Goal: Check status: Verify the current state of an ongoing process or item

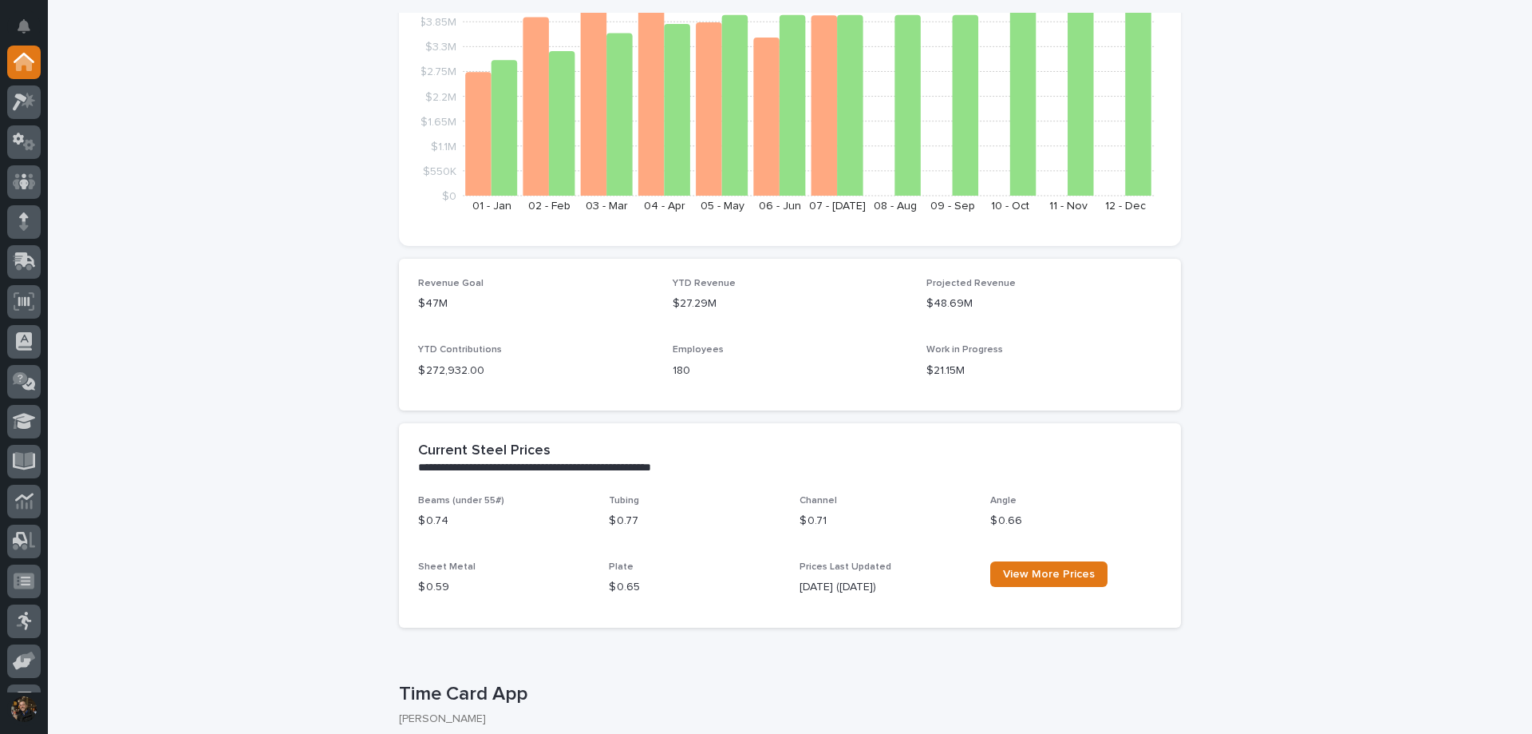
scroll to position [479, 0]
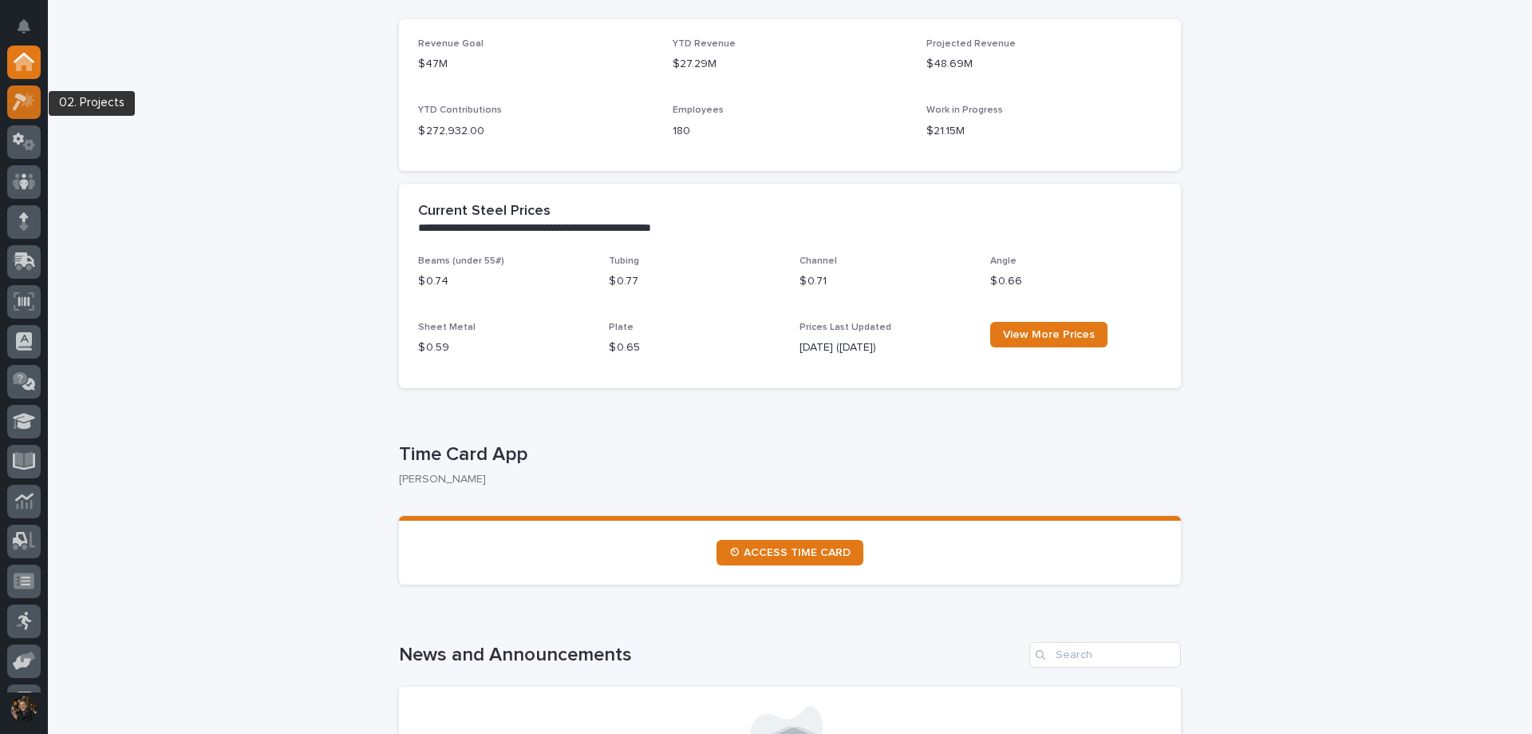
click at [30, 105] on icon at bounding box center [24, 102] width 23 height 18
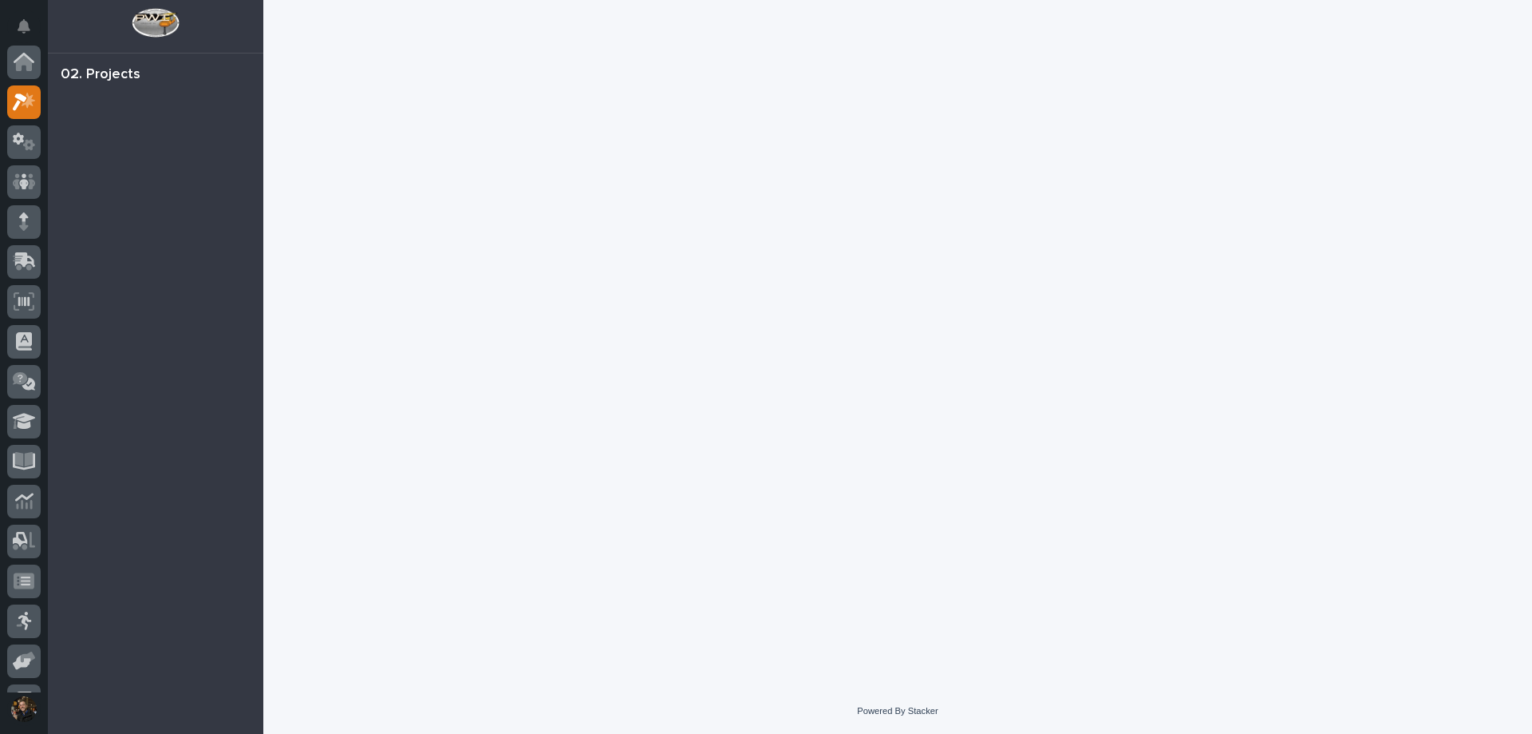
scroll to position [40, 0]
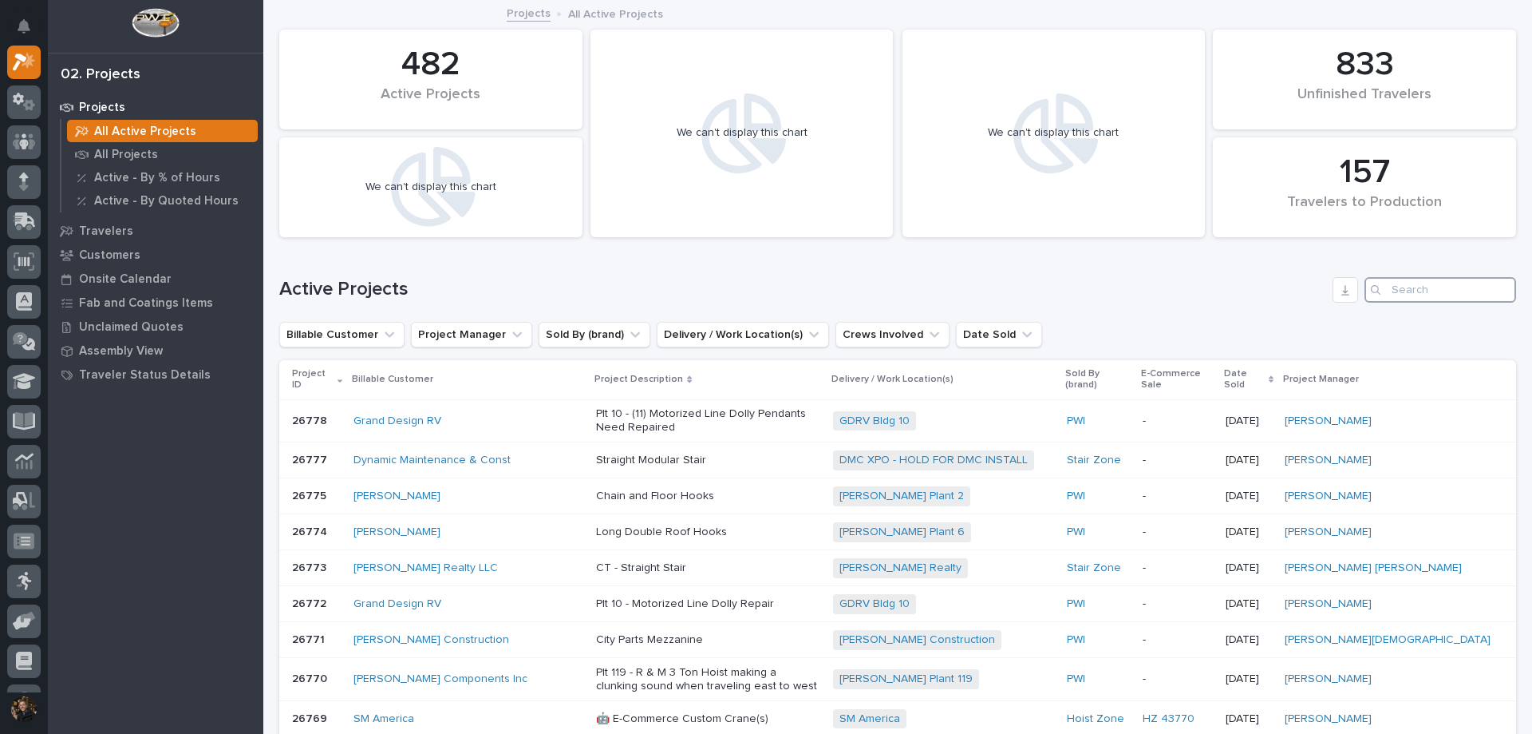
click at [1422, 287] on input "Search" at bounding box center [1441, 290] width 152 height 26
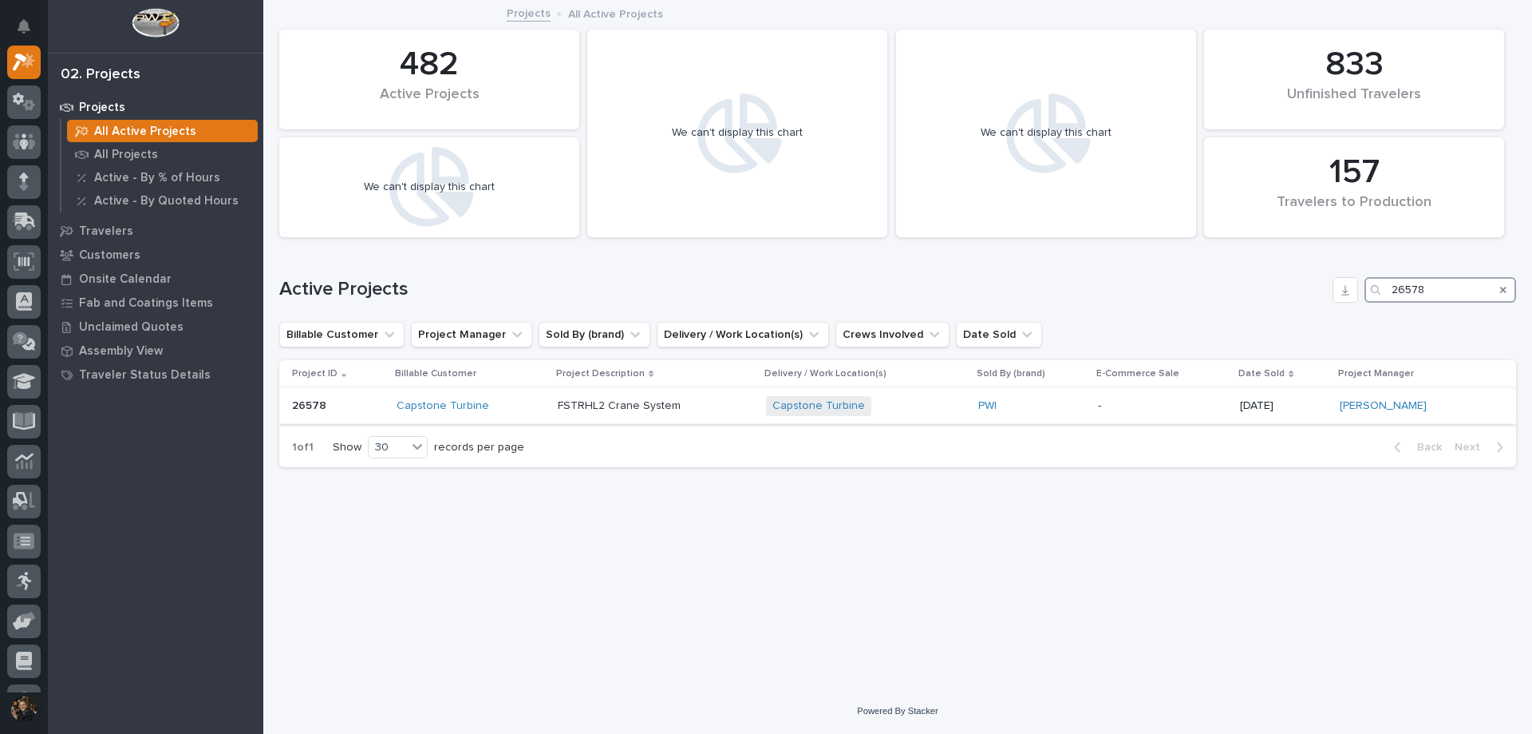
type input "26578"
click at [512, 399] on div "Capstone Turbine" at bounding box center [471, 406] width 149 height 14
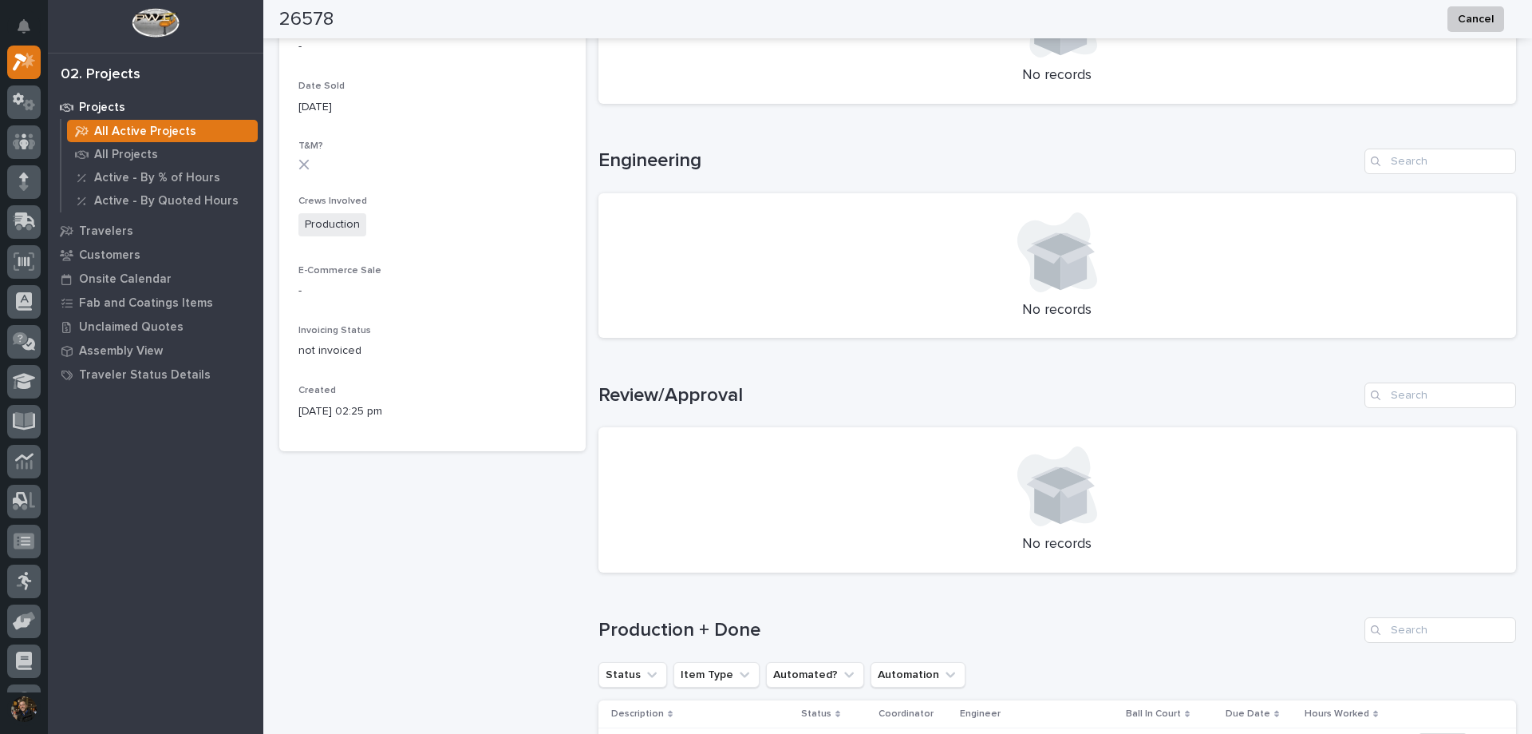
scroll to position [878, 0]
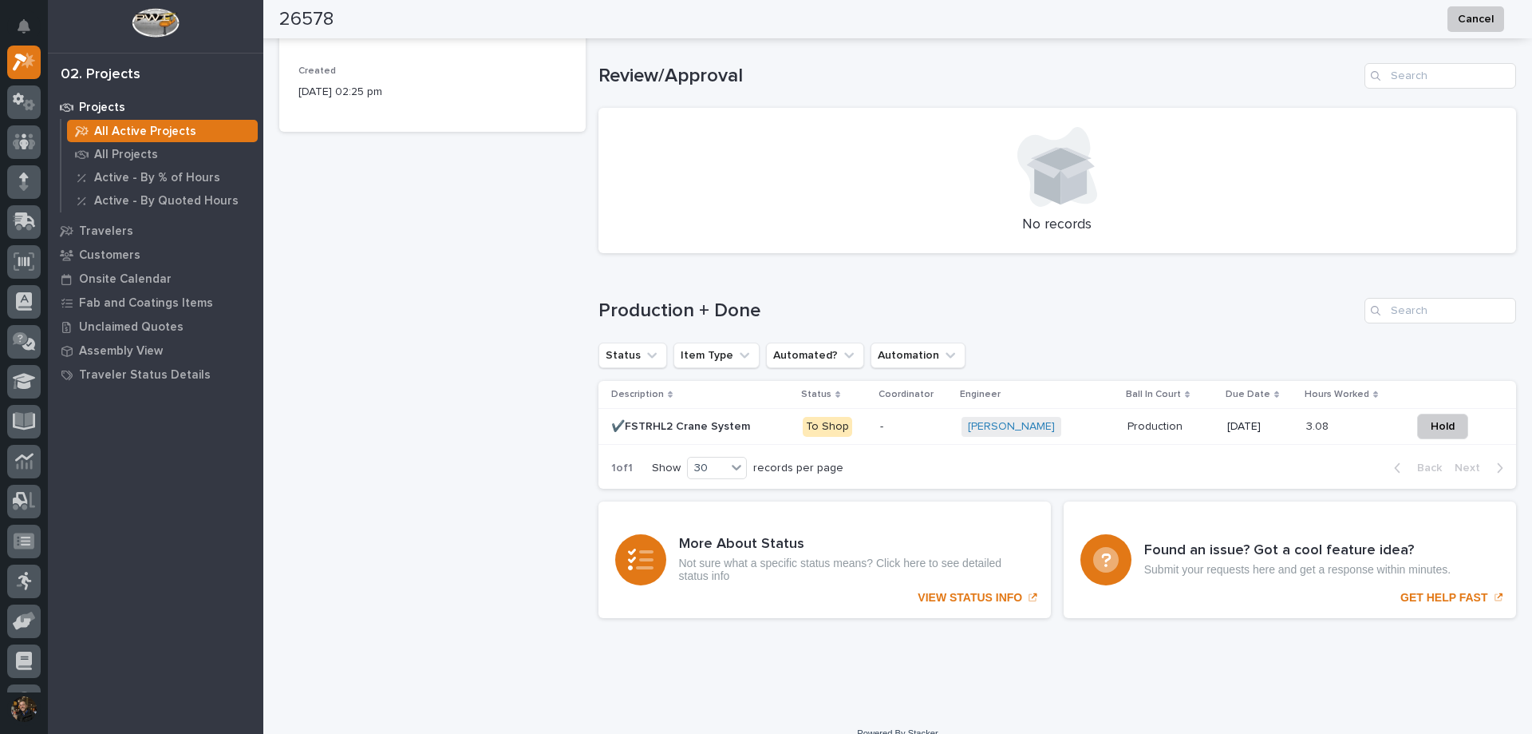
click at [749, 426] on p at bounding box center [700, 427] width 179 height 14
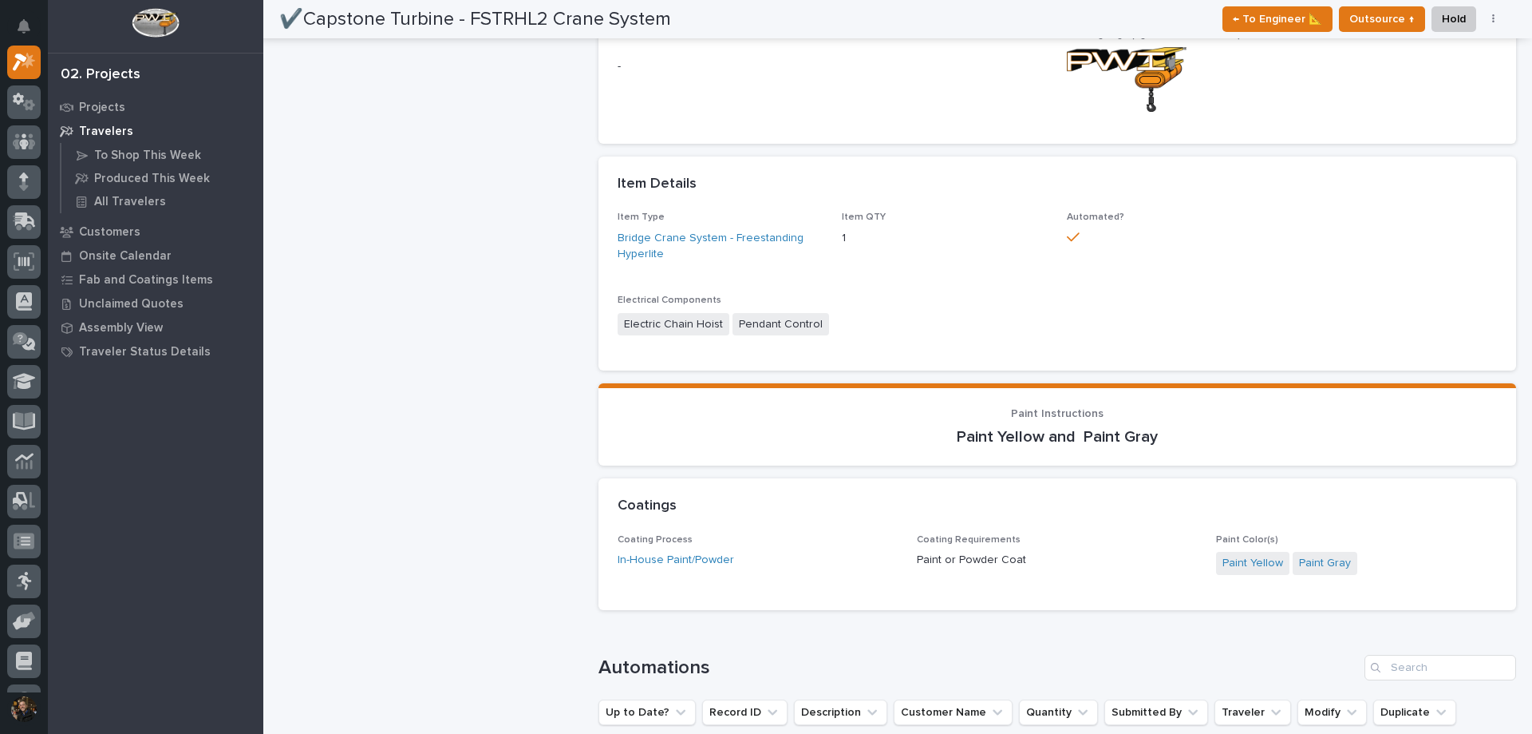
scroll to position [958, 0]
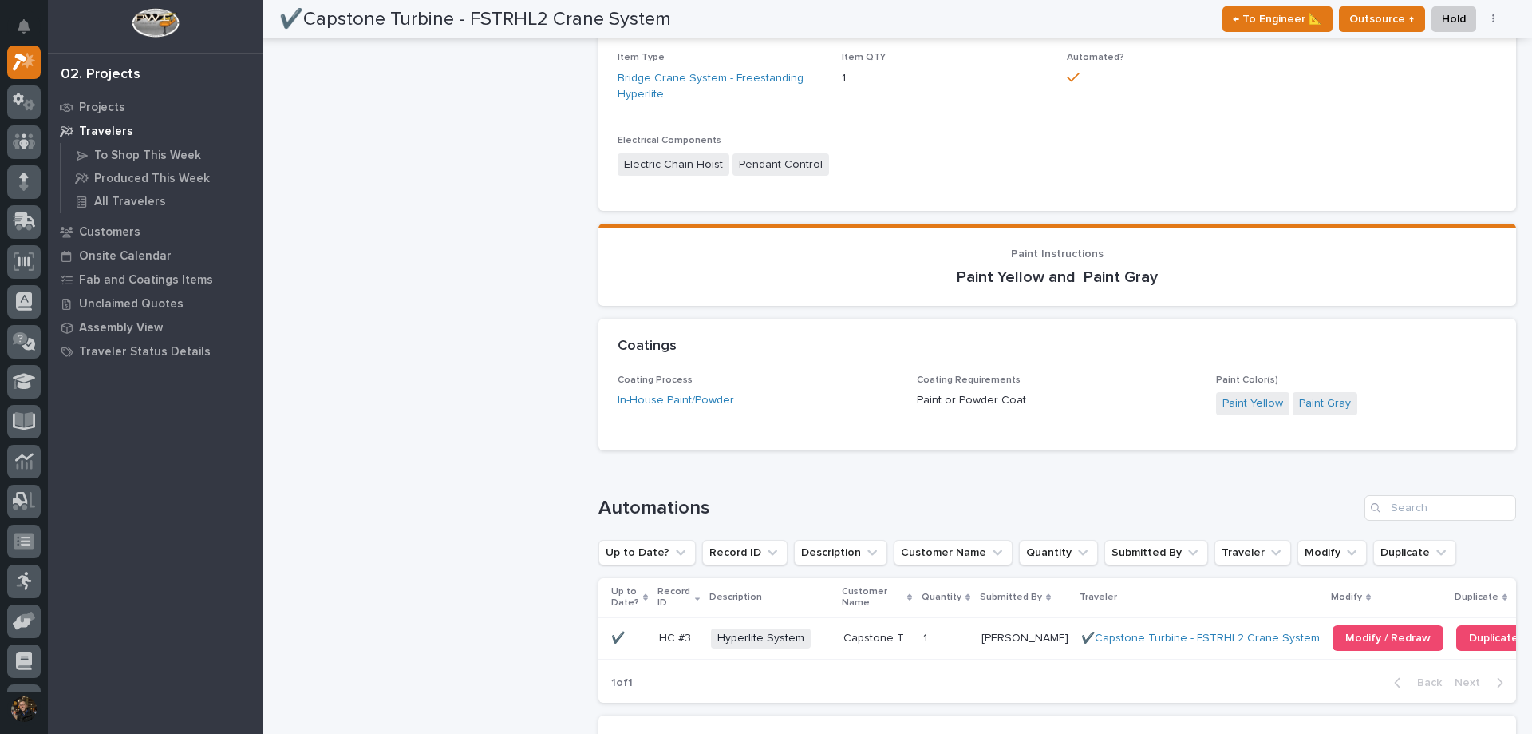
click at [815, 642] on div "Hyperlite System + 0" at bounding box center [771, 638] width 120 height 20
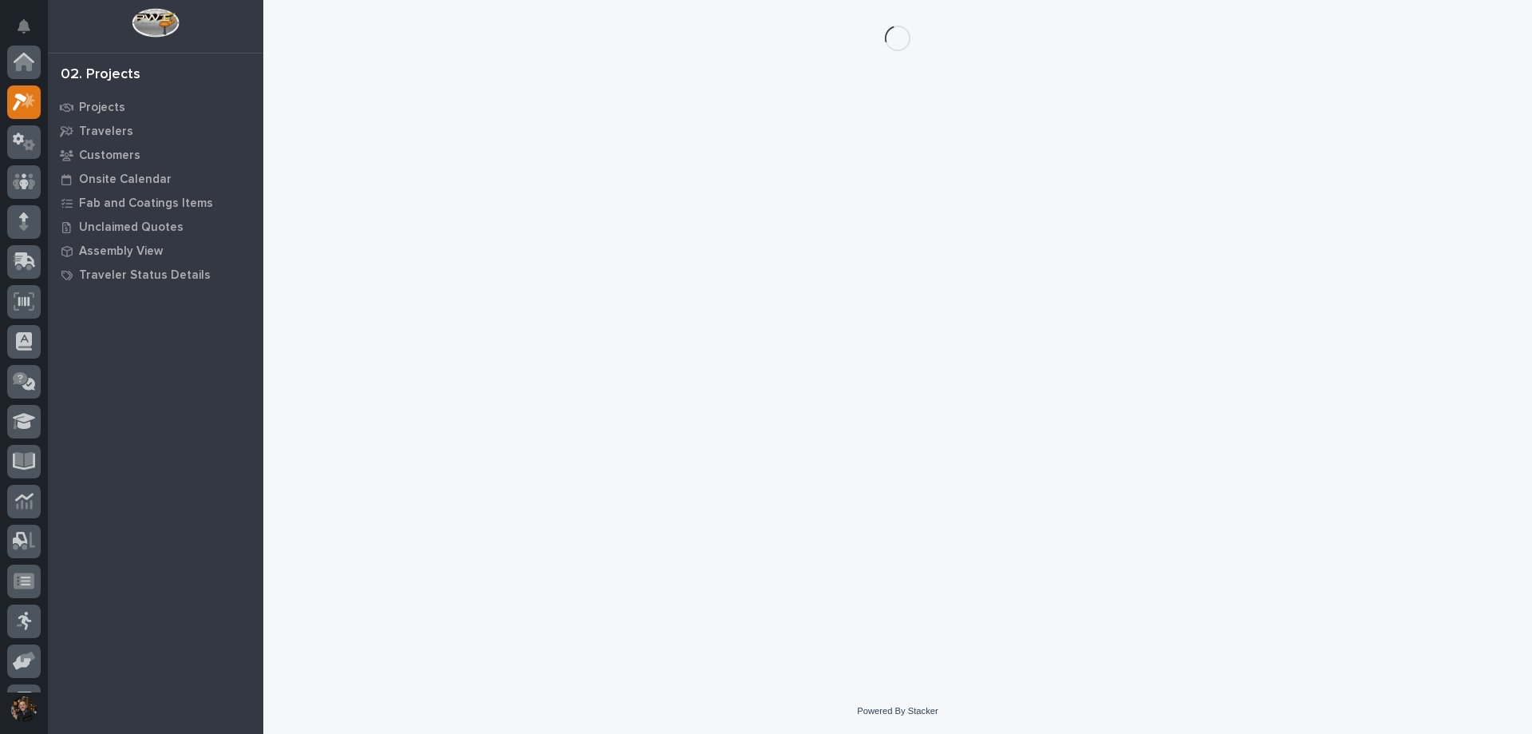
scroll to position [40, 0]
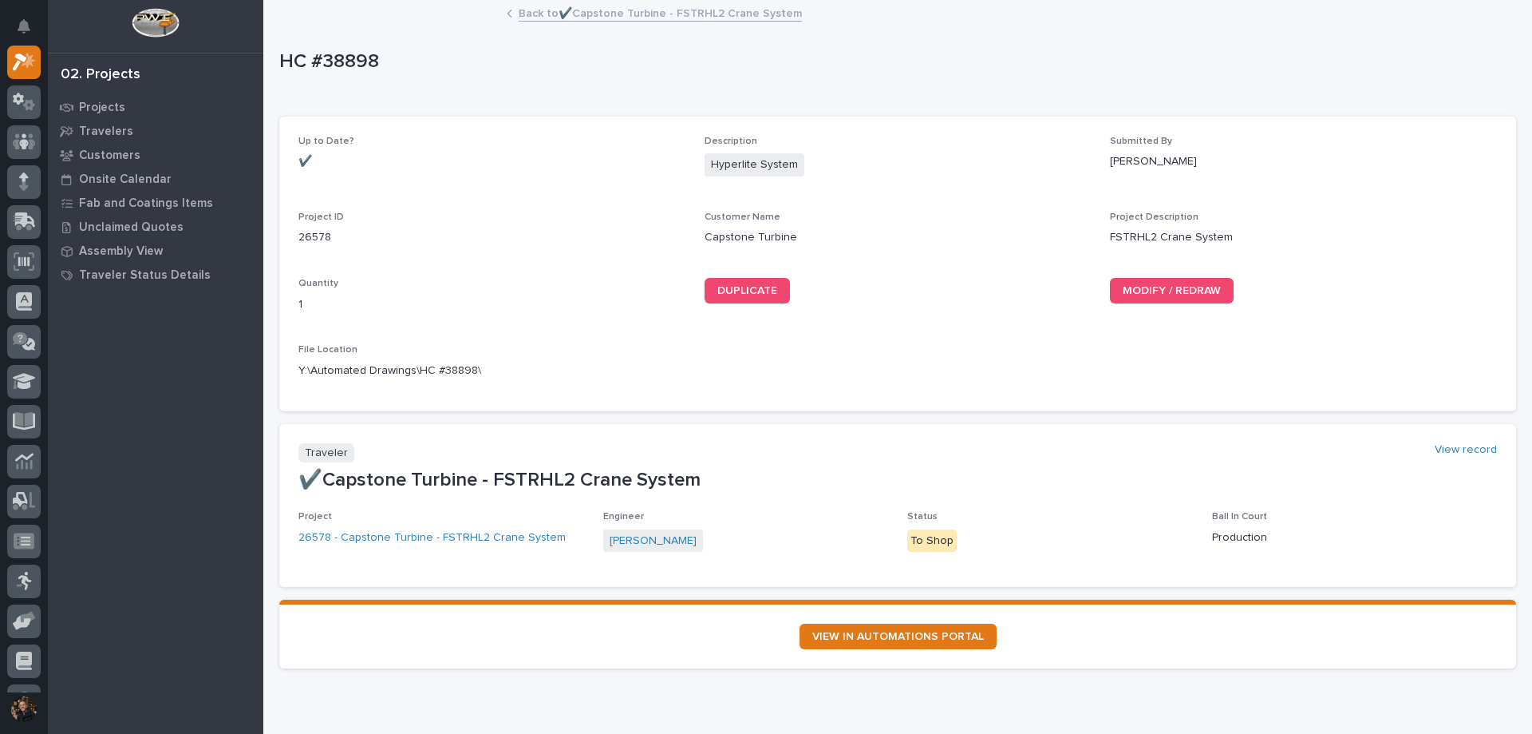
click at [932, 279] on div "DUPLICATE" at bounding box center [898, 291] width 387 height 26
